Goal: Task Accomplishment & Management: Use online tool/utility

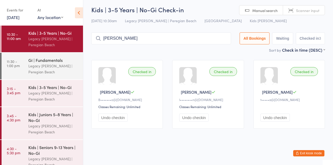
type input "[PERSON_NAME]"
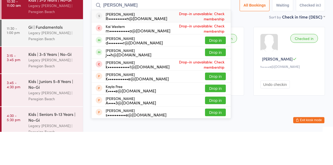
scroll to position [2, 0]
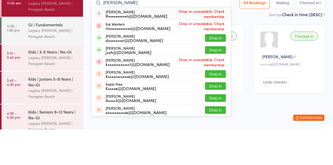
click at [223, 74] on button "Drop in" at bounding box center [215, 74] width 21 height 8
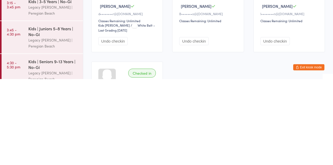
click at [114, 129] on button "Undo checkin" at bounding box center [112, 127] width 29 height 8
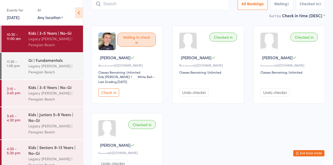
scroll to position [36, 0]
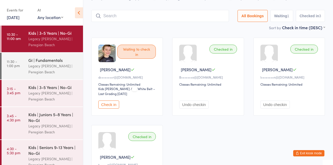
click at [129, 18] on input "search" at bounding box center [160, 16] width 138 height 12
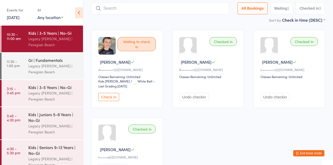
scroll to position [35, 0]
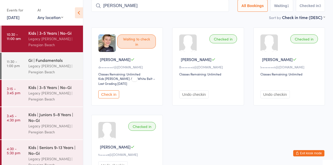
type input "[PERSON_NAME]"
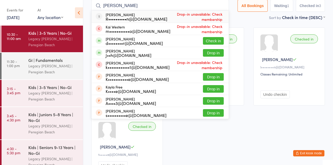
click at [247, 23] on div "Waiting to check in Kai R d••••••••r@[DOMAIN_NAME] Classes Remaining: Unlimited…" at bounding box center [208, 102] width 243 height 158
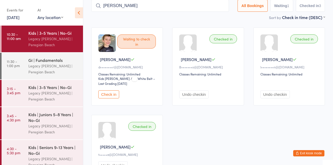
click at [109, 96] on button "Check in" at bounding box center [108, 94] width 21 height 8
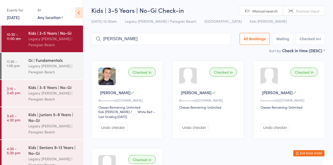
scroll to position [0, 0]
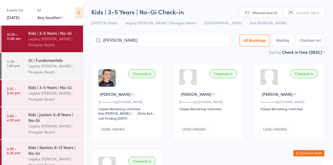
click at [134, 41] on input "[PERSON_NAME]" at bounding box center [161, 40] width 140 height 12
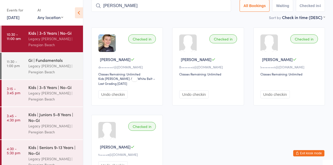
click at [227, 11] on input "[PERSON_NAME]" at bounding box center [161, 6] width 140 height 12
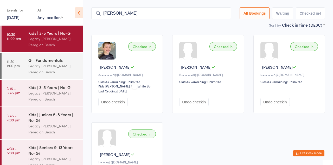
scroll to position [34, 0]
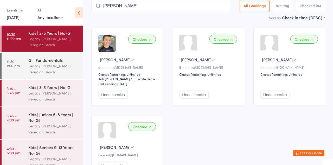
click at [229, 11] on input "[PERSON_NAME]" at bounding box center [161, 6] width 140 height 12
click at [227, 7] on input "[PERSON_NAME]" at bounding box center [161, 6] width 140 height 12
type input "[PERSON_NAME]"
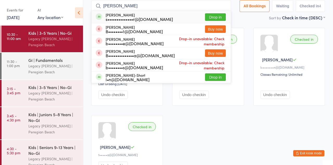
click at [222, 21] on button "Drop in" at bounding box center [215, 17] width 21 height 8
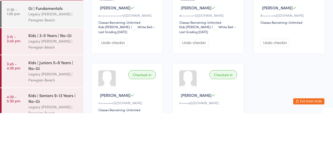
click at [221, 104] on div "Checked in Kai R d••••••••r@[DOMAIN_NAME] Classes Remaining: Unlimited Kids Jiu…" at bounding box center [208, 67] width 72 height 78
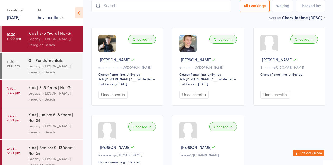
click at [49, 69] on div "Legacy [PERSON_NAME] | Peregian Beach" at bounding box center [53, 69] width 50 height 12
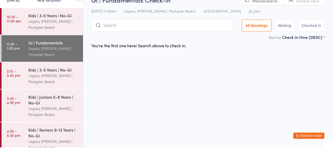
click at [227, 67] on div "You're the first one here! Search above to check in." at bounding box center [208, 62] width 243 height 11
